Goal: Transaction & Acquisition: Purchase product/service

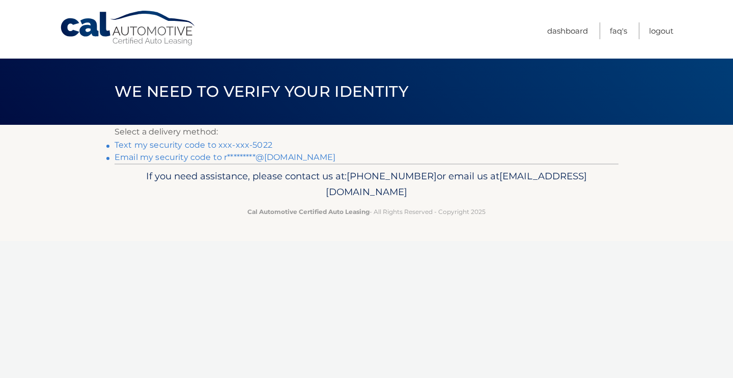
click at [188, 144] on link "Text my security code to xxx-xxx-5022" at bounding box center [193, 145] width 158 height 10
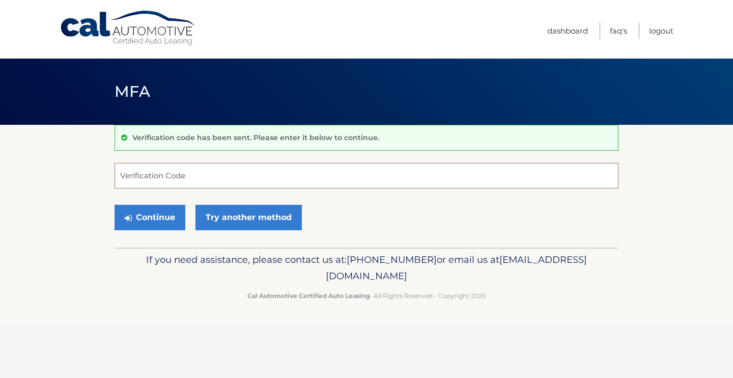
click at [212, 173] on input "Verification Code" at bounding box center [366, 175] width 504 height 25
type input "715637"
click at [143, 218] on button "Continue" at bounding box center [149, 217] width 71 height 25
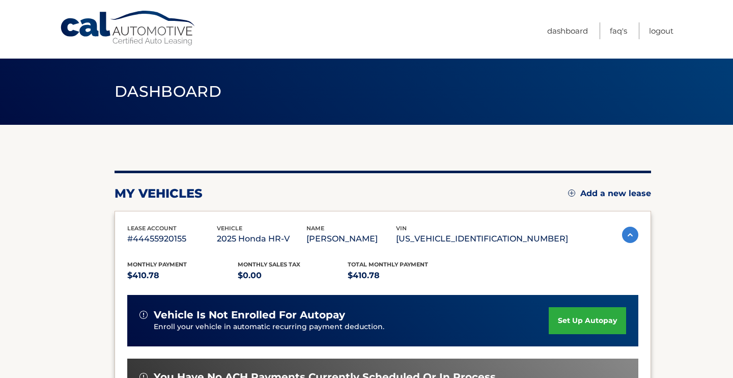
click at [686, 282] on section "my vehicles Add a new lease lease account #44455920155 vehicle 2025 Honda HR-V …" at bounding box center [366, 332] width 733 height 415
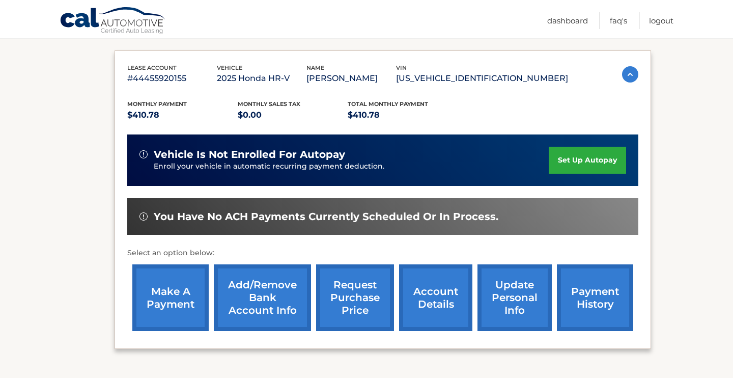
scroll to position [169, 0]
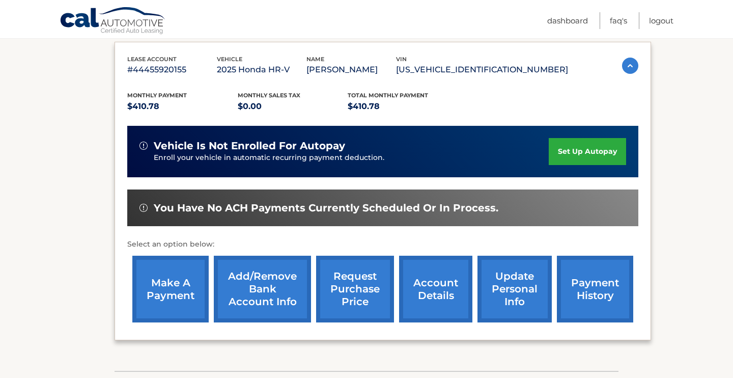
click at [171, 282] on link "make a payment" at bounding box center [170, 288] width 76 height 67
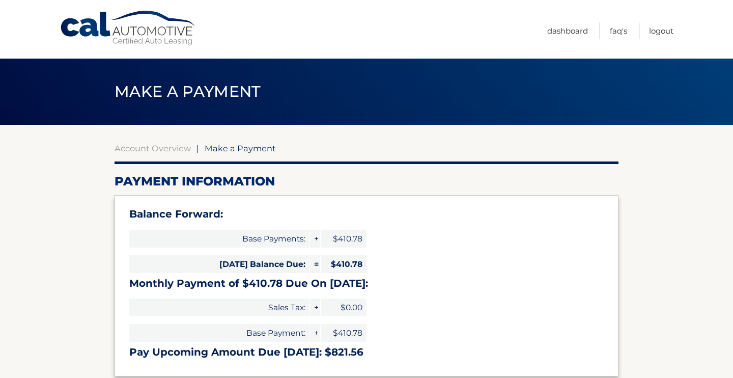
select select "ZmYxOGZkMDQtMzFkMi00MGMxLWEzODYtZmE0OGQyY2I2NDEz"
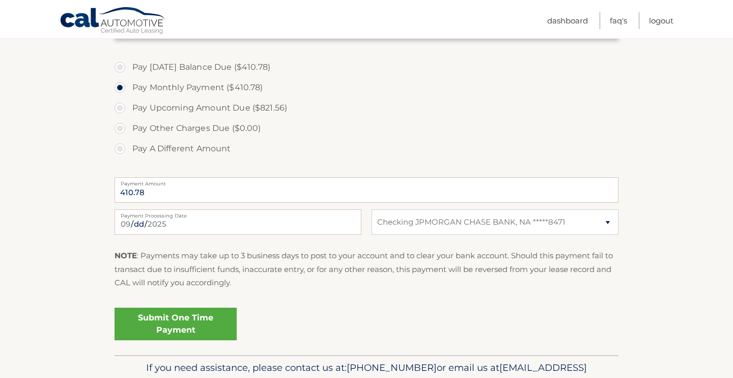
scroll to position [340, 0]
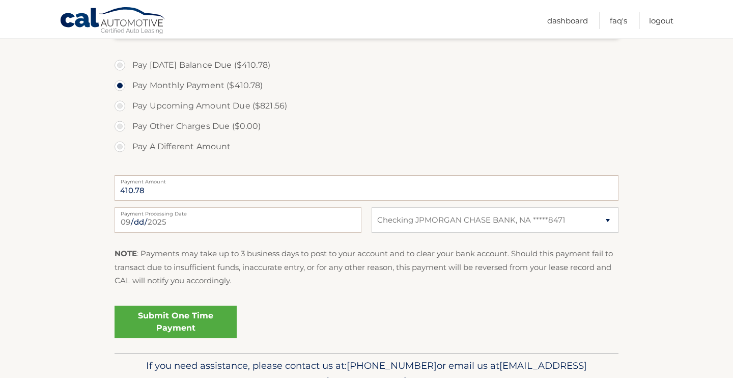
click at [173, 323] on link "Submit One Time Payment" at bounding box center [175, 321] width 122 height 33
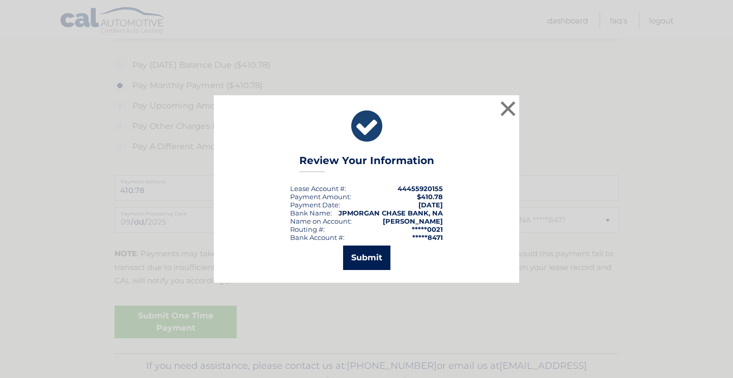
click at [377, 254] on button "Submit" at bounding box center [366, 257] width 47 height 24
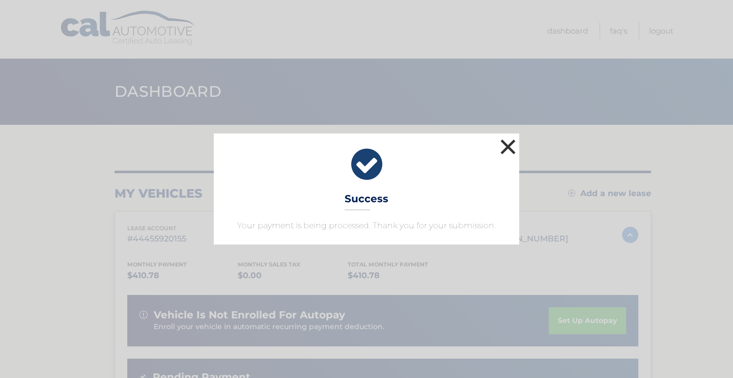
click at [507, 147] on button "×" at bounding box center [508, 146] width 20 height 20
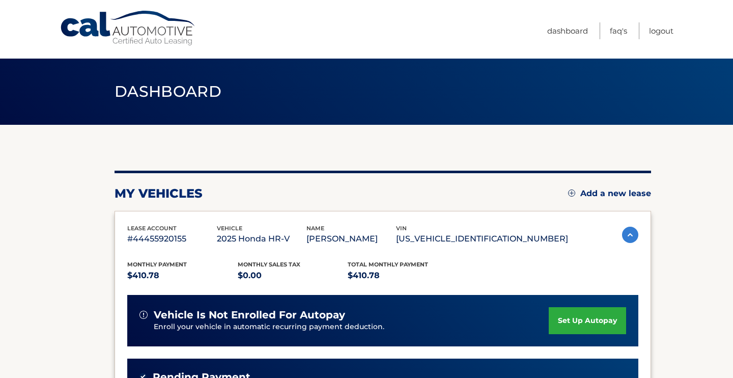
click at [69, 198] on section "my vehicles Add a new lease lease account #44455920155 vehicle 2025 Honda HR-V …" at bounding box center [366, 342] width 733 height 434
